Goal: Find contact information: Find contact information

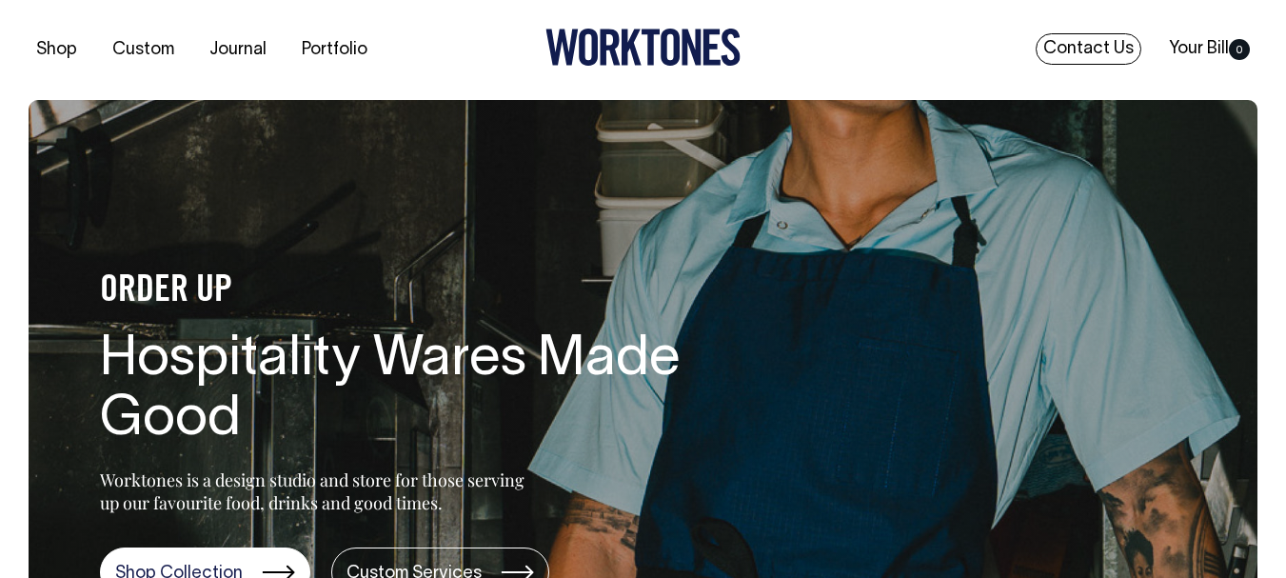
click at [1063, 55] on link "Contact Us" at bounding box center [1088, 48] width 106 height 31
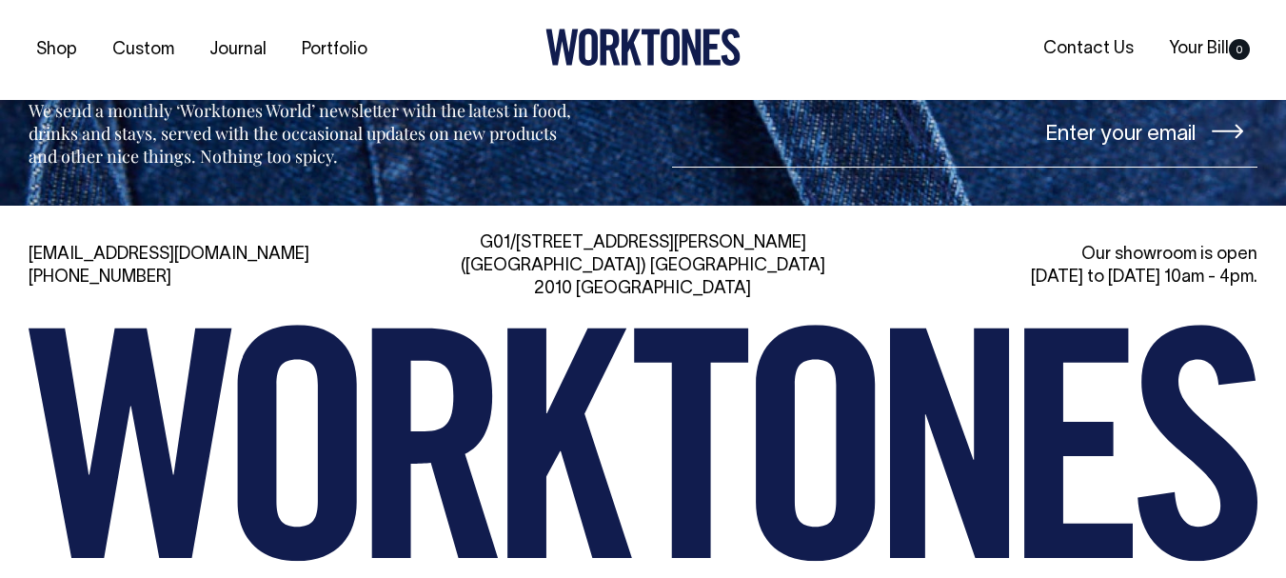
scroll to position [4264, 0]
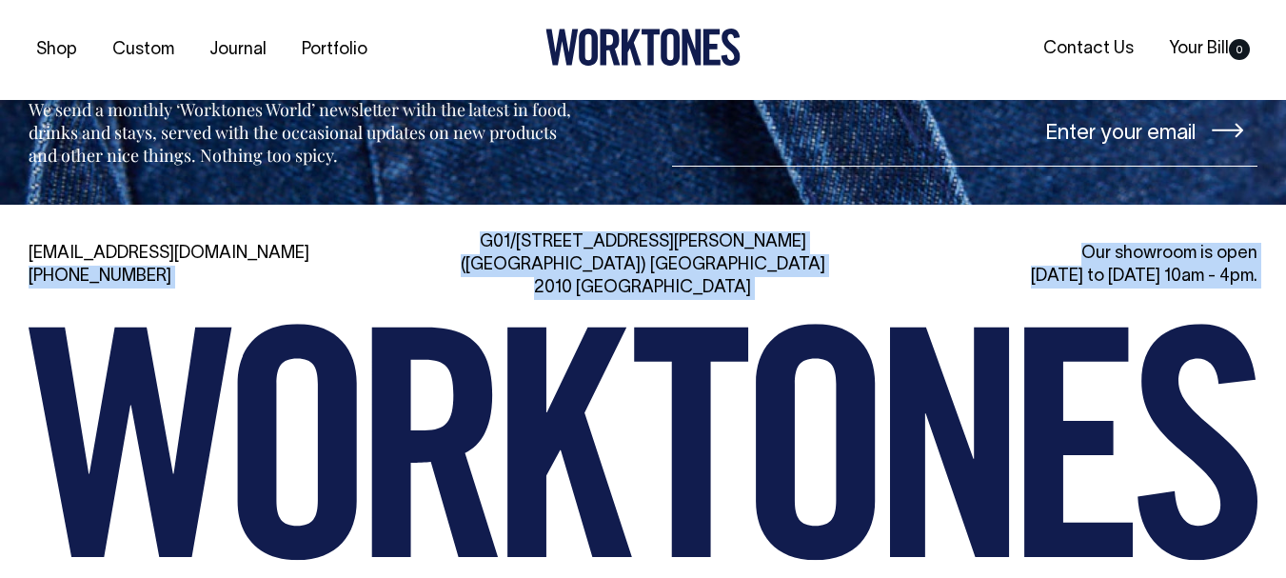
drag, startPoint x: 24, startPoint y: 188, endPoint x: 215, endPoint y: 212, distance: 192.8
click at [215, 231] on div "[EMAIL_ADDRESS][DOMAIN_NAME] [PHONE_NUMBER] [STREET_ADDRESS][PERSON_NAME] Our s…" at bounding box center [643, 435] width 1286 height 409
click at [189, 243] on div "[EMAIL_ADDRESS][DOMAIN_NAME] [PHONE_NUMBER]" at bounding box center [224, 266] width 390 height 46
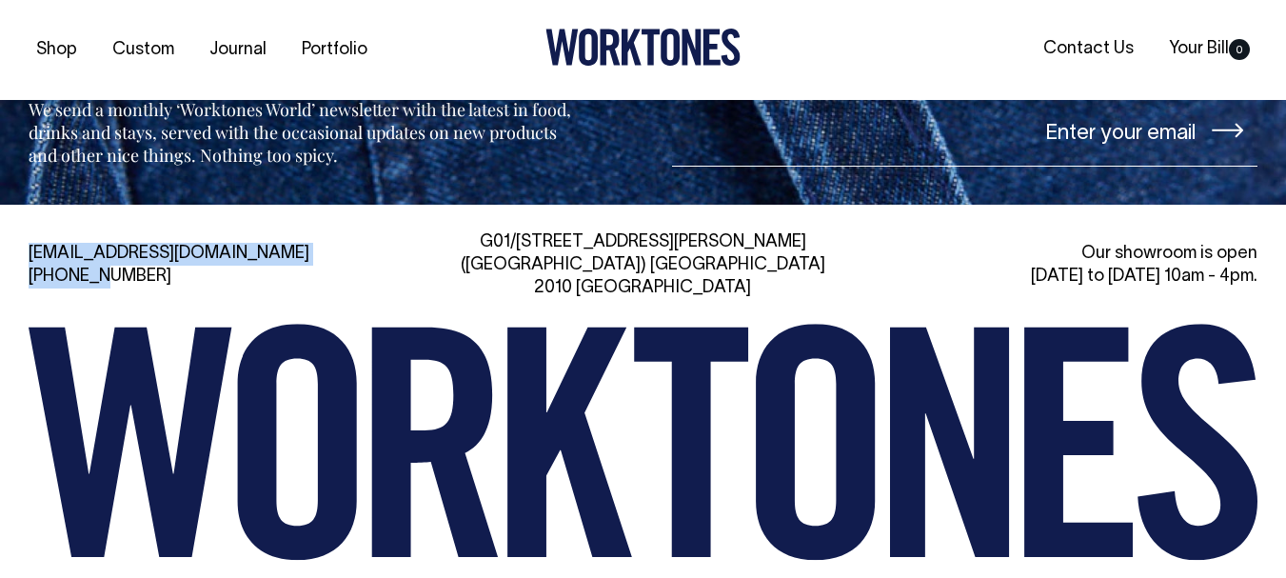
drag, startPoint x: 39, startPoint y: 192, endPoint x: 95, endPoint y: 198, distance: 56.4
click at [95, 231] on div "[EMAIL_ADDRESS][DOMAIN_NAME] [PHONE_NUMBER] [STREET_ADDRESS][PERSON_NAME] Our s…" at bounding box center [643, 435] width 1286 height 409
click at [158, 243] on div "[EMAIL_ADDRESS][DOMAIN_NAME] [PHONE_NUMBER]" at bounding box center [224, 266] width 390 height 46
drag, startPoint x: 152, startPoint y: 199, endPoint x: 22, endPoint y: 198, distance: 130.4
click at [22, 231] on div "[EMAIL_ADDRESS][DOMAIN_NAME] [PHONE_NUMBER] [STREET_ADDRESS][PERSON_NAME] Our s…" at bounding box center [643, 435] width 1286 height 409
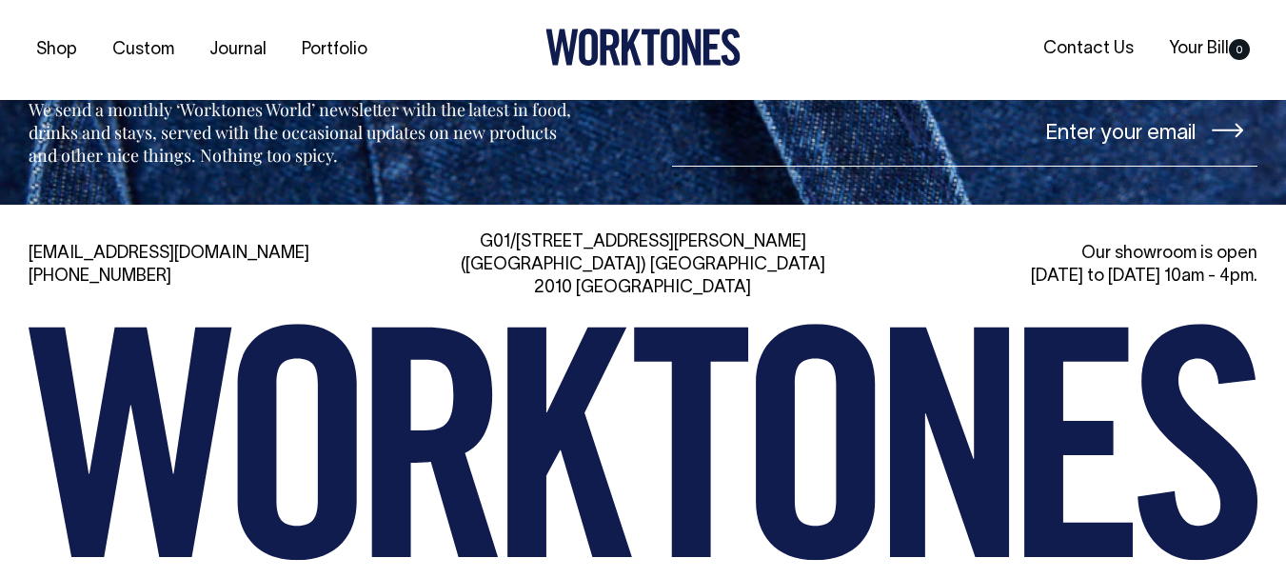
copy link "[PHONE_NUMBER]"
drag, startPoint x: 23, startPoint y: 165, endPoint x: 173, endPoint y: 187, distance: 152.0
click at [173, 231] on div "[EMAIL_ADDRESS][DOMAIN_NAME] [PHONE_NUMBER] [STREET_ADDRESS][PERSON_NAME] Our s…" at bounding box center [643, 435] width 1286 height 409
copy link "[EMAIL_ADDRESS][DOMAIN_NAME]"
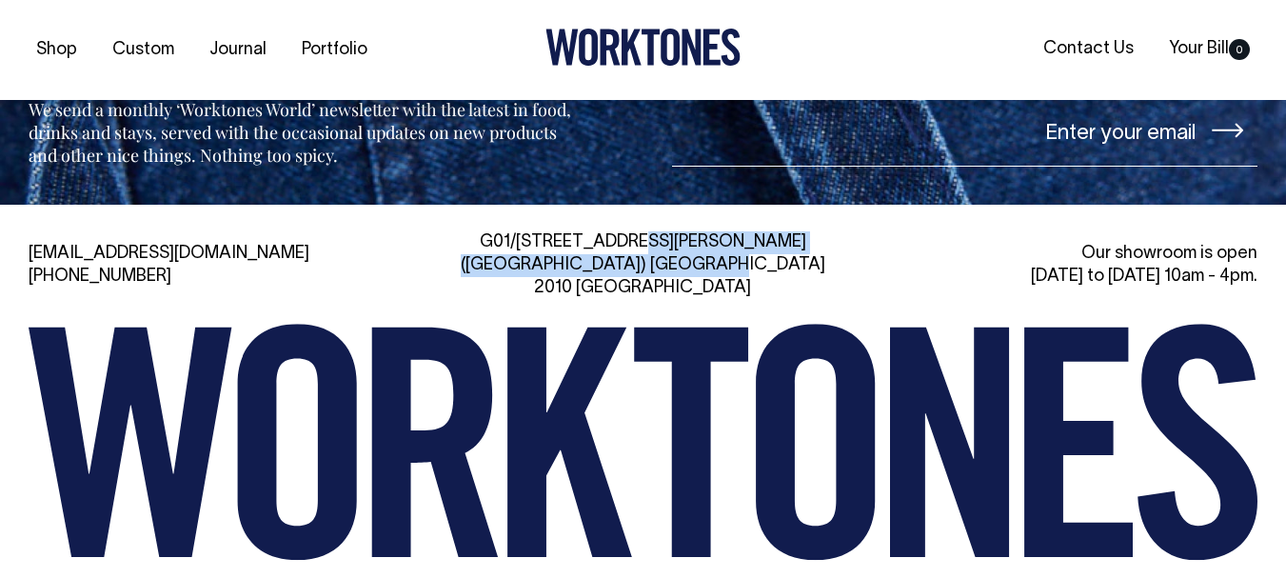
drag, startPoint x: 530, startPoint y: 165, endPoint x: 759, endPoint y: 197, distance: 231.6
click at [762, 231] on div "G01/[STREET_ADDRESS][PERSON_NAME]" at bounding box center [642, 265] width 390 height 69
copy div "G01/[STREET_ADDRESS][PERSON_NAME]"
